Goal: Find specific page/section

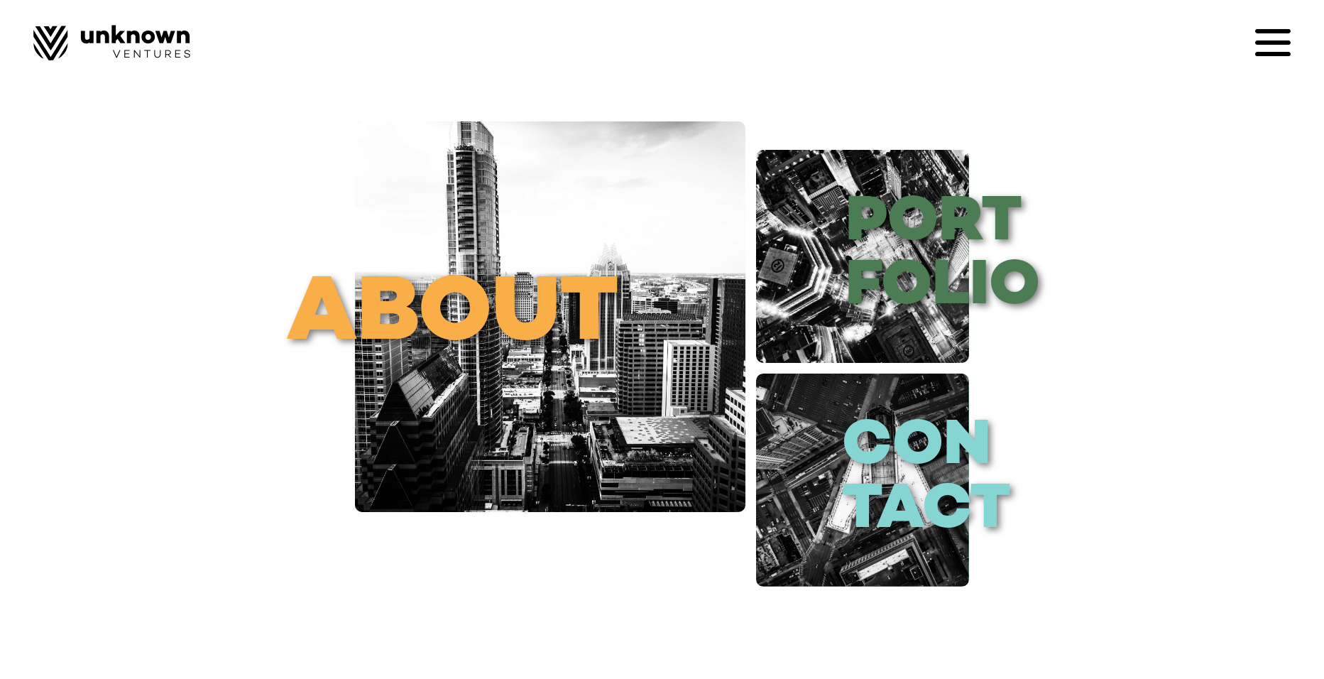
click at [1265, 38] on icon at bounding box center [1273, 43] width 36 height 36
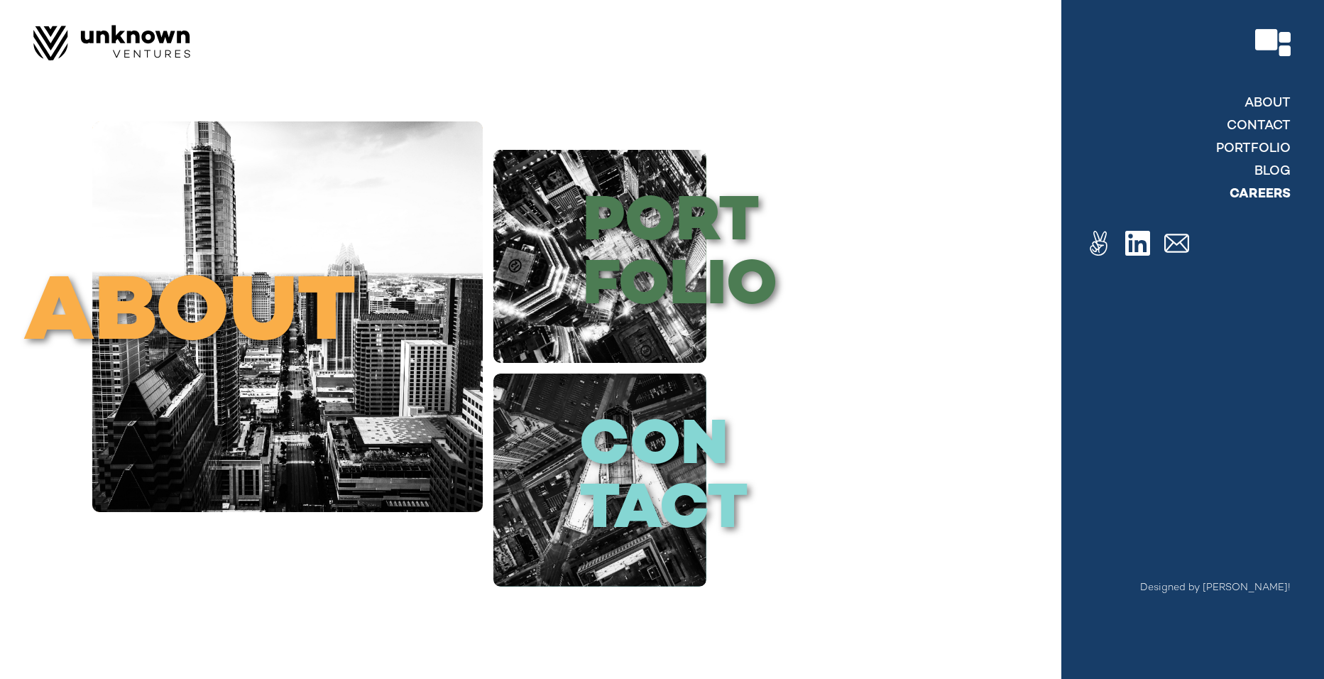
click at [1265, 195] on link "Careers" at bounding box center [1260, 194] width 61 height 17
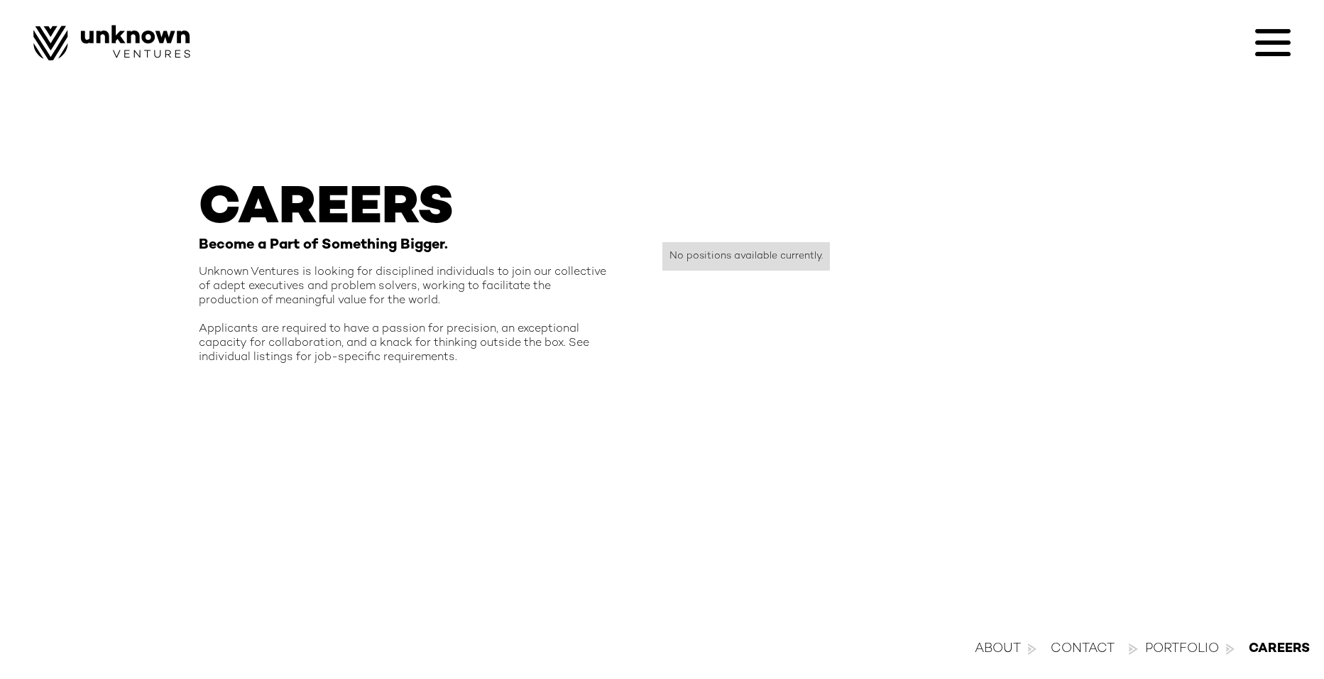
click at [1193, 643] on div "Portfolio" at bounding box center [1182, 648] width 74 height 17
